Goal: Task Accomplishment & Management: Complete application form

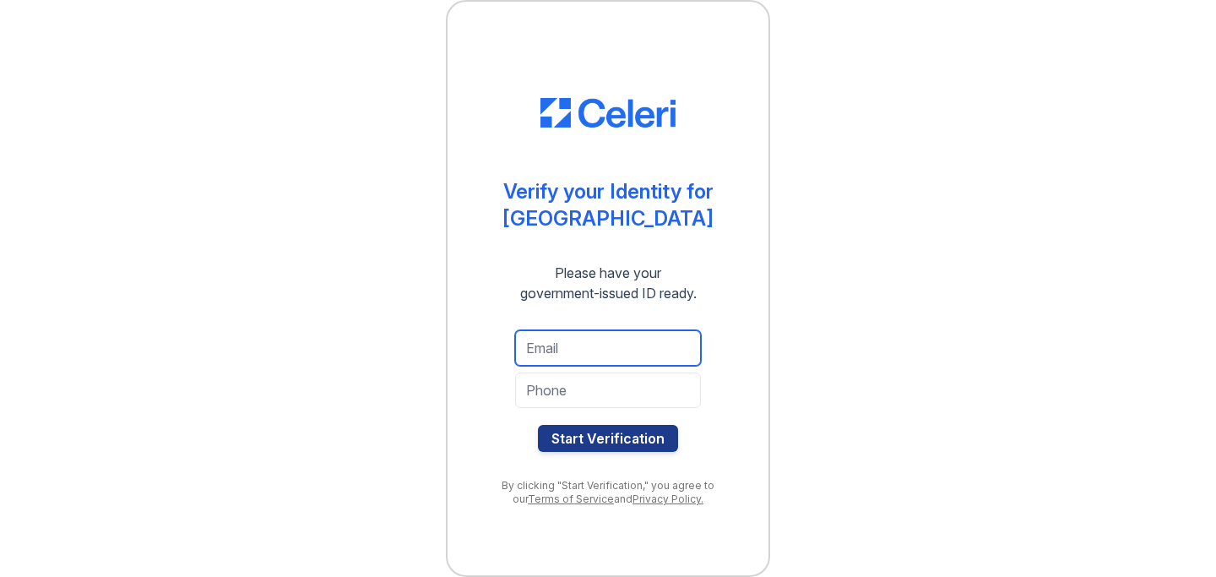
click at [647, 350] on input "email" at bounding box center [608, 347] width 186 height 35
click at [622, 355] on input "selinameng0121Ggmail.com" at bounding box center [608, 347] width 186 height 35
type input "selinameng0121@gmail.com"
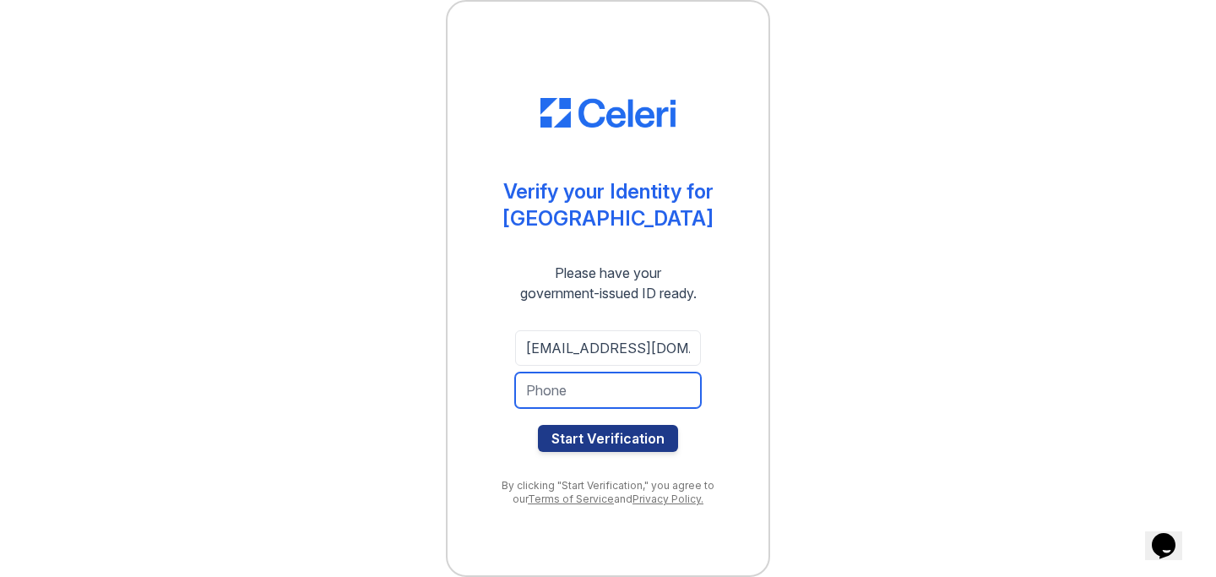
click at [640, 383] on input "tel" at bounding box center [608, 389] width 186 height 35
type input "3124598220"
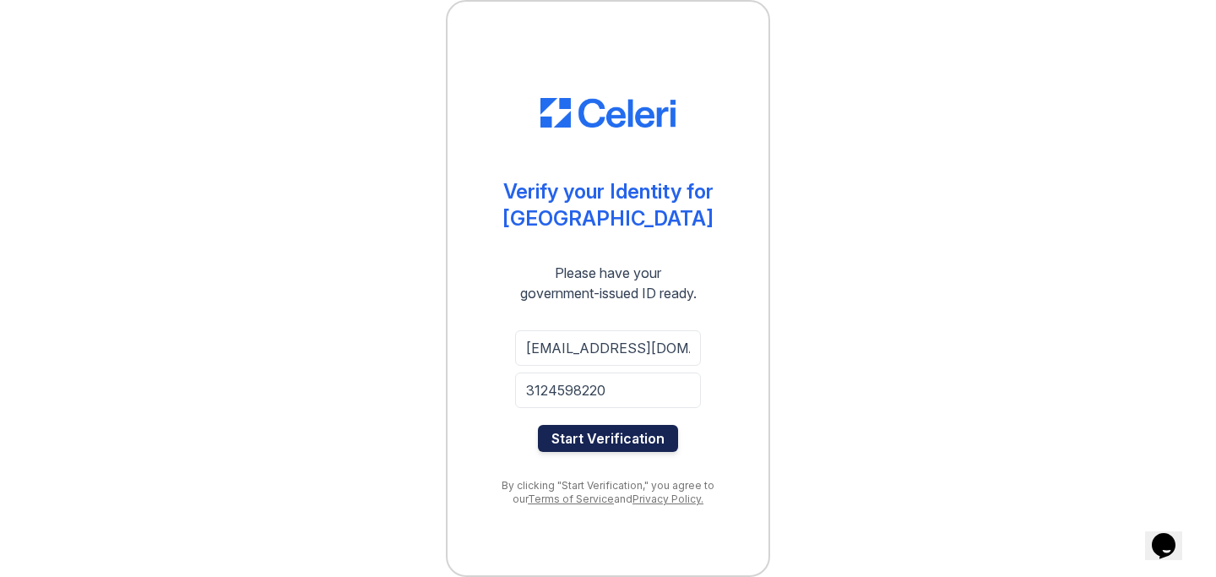
click at [644, 439] on button "Start Verification" at bounding box center [608, 438] width 140 height 27
